Goal: Check status

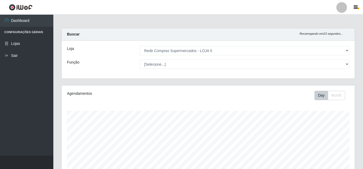
select select "397"
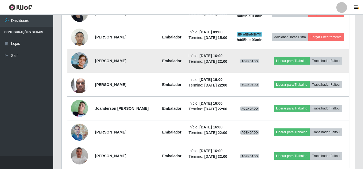
scroll to position [111, 293]
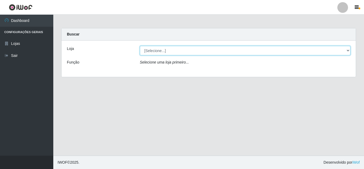
click at [173, 53] on select "[Selecione...] Rede Compras Supermercados - LOJA 5" at bounding box center [245, 50] width 211 height 9
select select "397"
click at [140, 46] on select "[Selecione...] Rede Compras Supermercados - LOJA 5" at bounding box center [245, 50] width 211 height 9
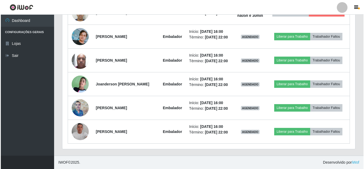
scroll to position [395, 0]
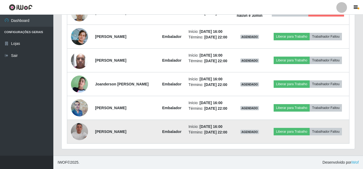
click at [76, 129] on img at bounding box center [79, 131] width 17 height 17
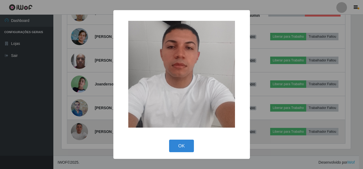
scroll to position [111, 290]
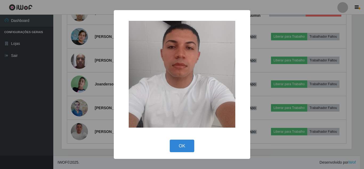
click at [77, 127] on div "× OK Cancel" at bounding box center [182, 84] width 364 height 169
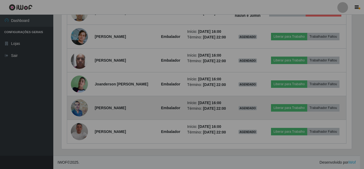
scroll to position [111, 293]
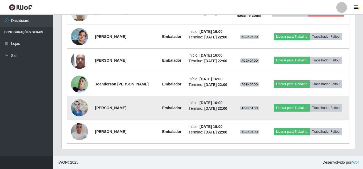
click at [79, 99] on img at bounding box center [79, 107] width 17 height 17
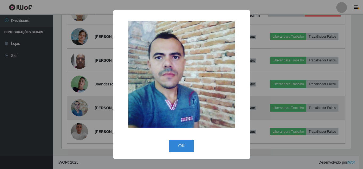
scroll to position [111, 290]
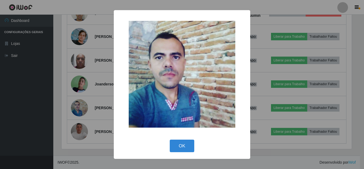
click at [87, 109] on div "× OK Cancel" at bounding box center [182, 84] width 364 height 169
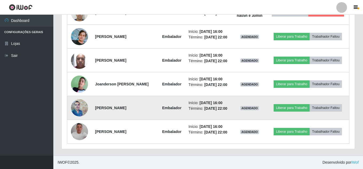
scroll to position [111, 293]
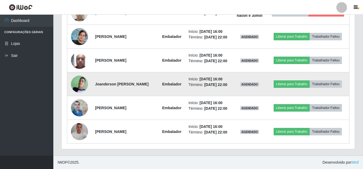
click at [87, 82] on td at bounding box center [79, 84] width 25 height 24
click at [85, 78] on img at bounding box center [79, 83] width 17 height 23
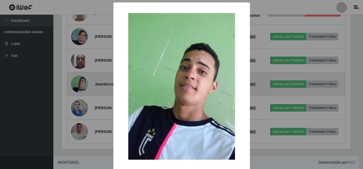
scroll to position [111, 290]
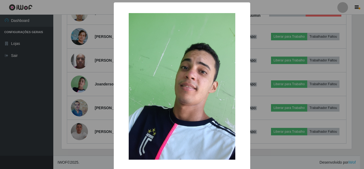
click at [98, 91] on div "× OK Cancel" at bounding box center [182, 84] width 364 height 169
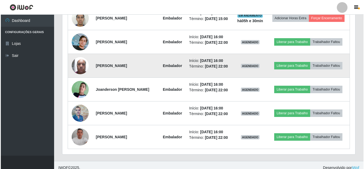
scroll to position [342, 0]
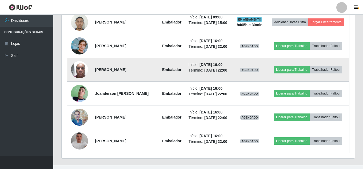
click at [84, 81] on img at bounding box center [79, 69] width 17 height 23
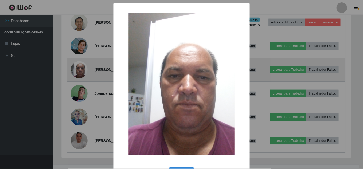
scroll to position [111, 290]
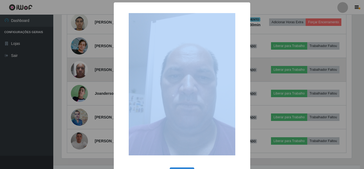
click at [84, 97] on div "× OK Cancel" at bounding box center [182, 84] width 364 height 169
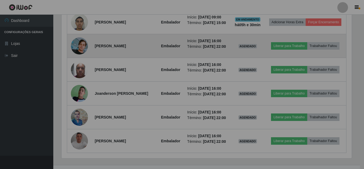
scroll to position [111, 293]
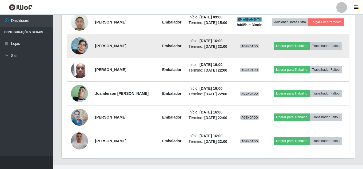
click at [82, 54] on img at bounding box center [79, 45] width 17 height 17
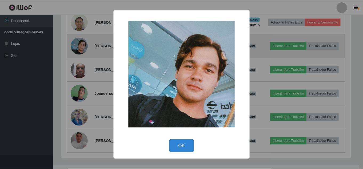
scroll to position [111, 290]
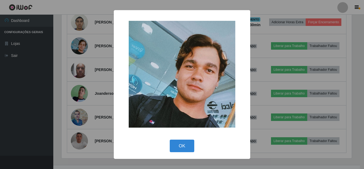
click at [77, 77] on div "× OK Cancel" at bounding box center [182, 84] width 364 height 169
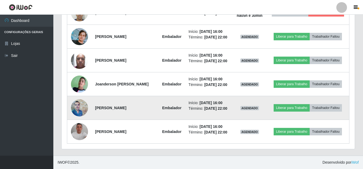
scroll to position [395, 0]
